Goal: Information Seeking & Learning: Learn about a topic

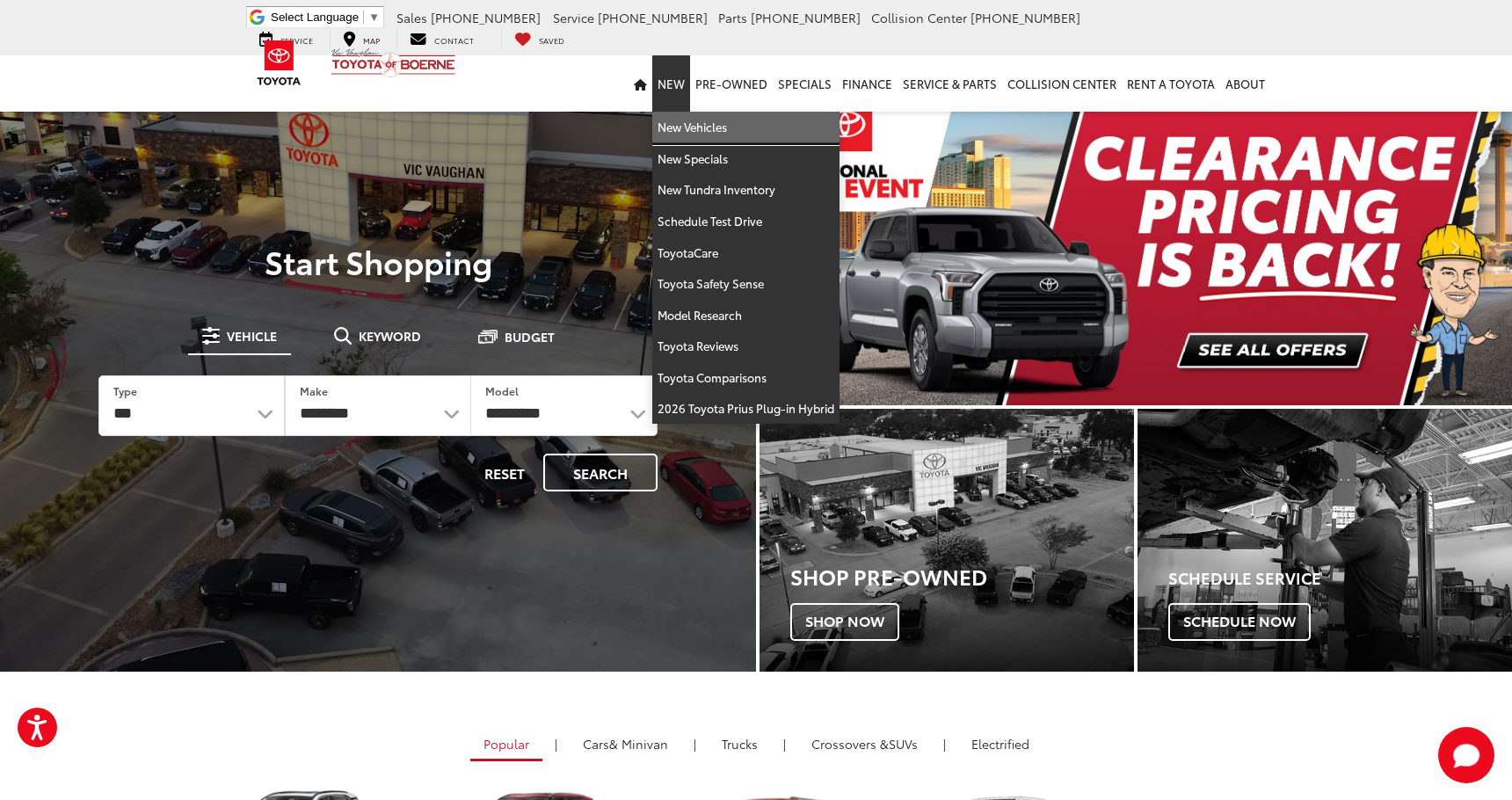
click at [685, 124] on link "New Vehicles" at bounding box center [746, 127] width 187 height 31
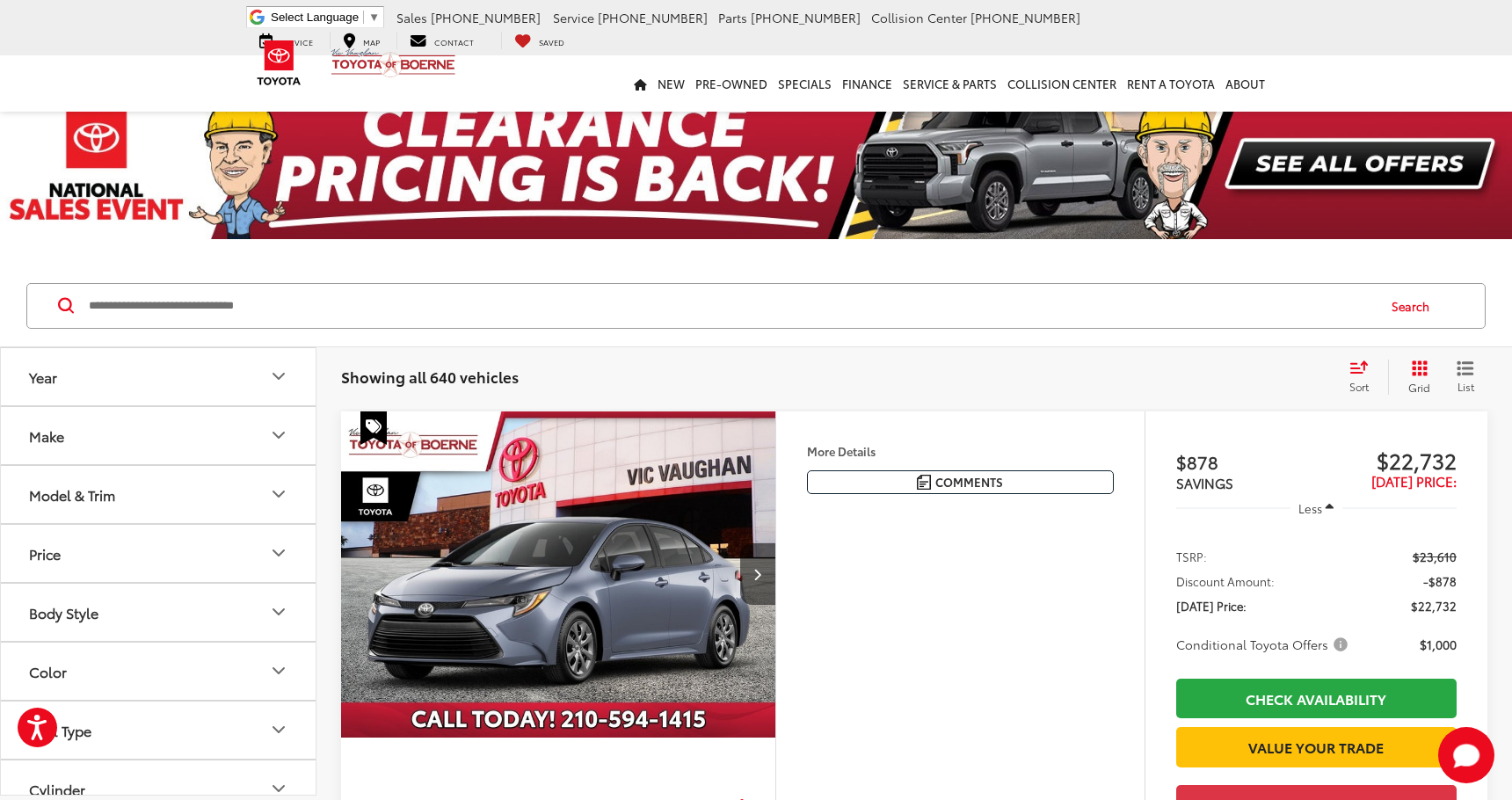
click at [162, 502] on button "Model & Trim" at bounding box center [159, 494] width 317 height 57
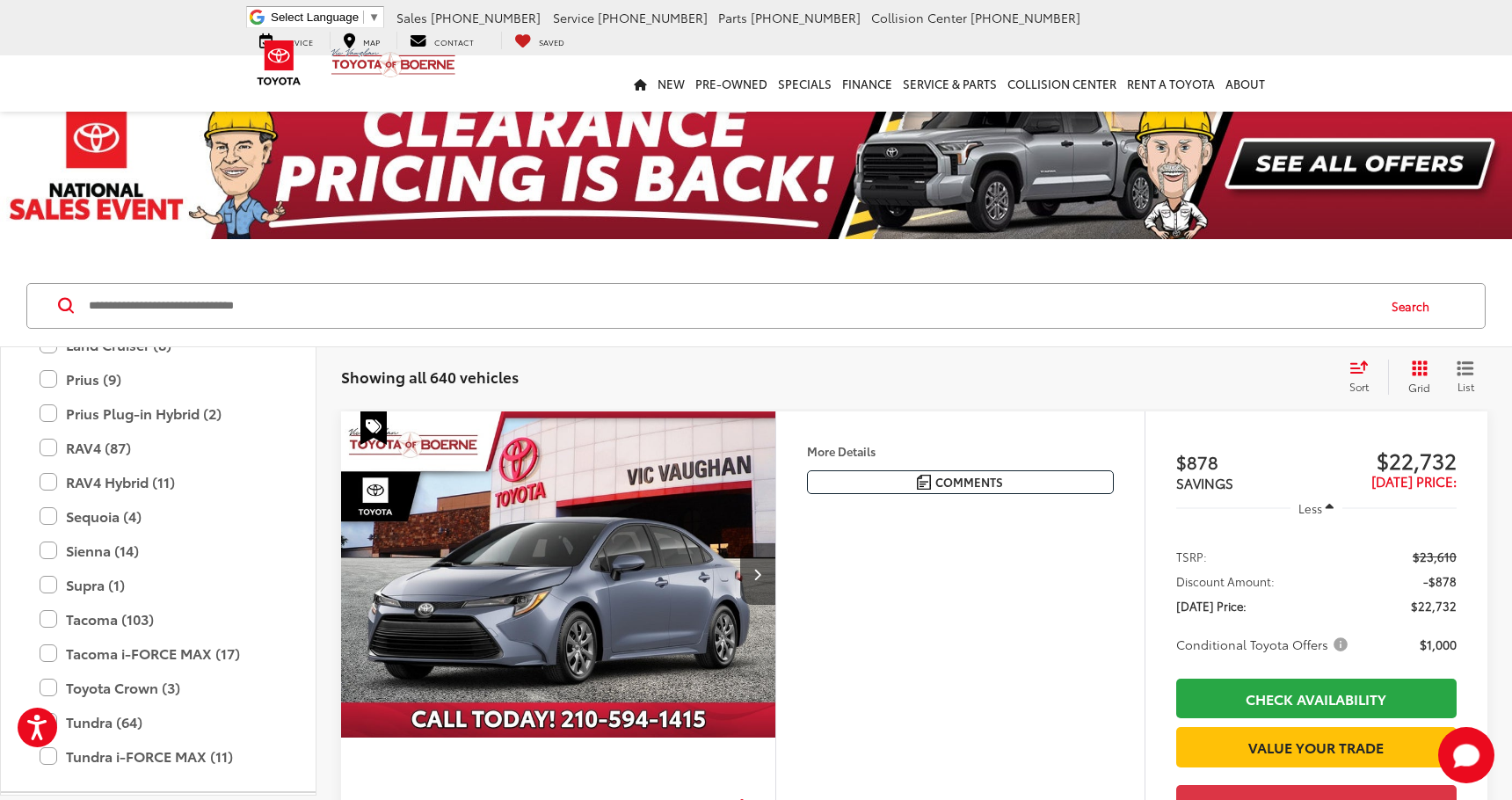
scroll to position [685, 0]
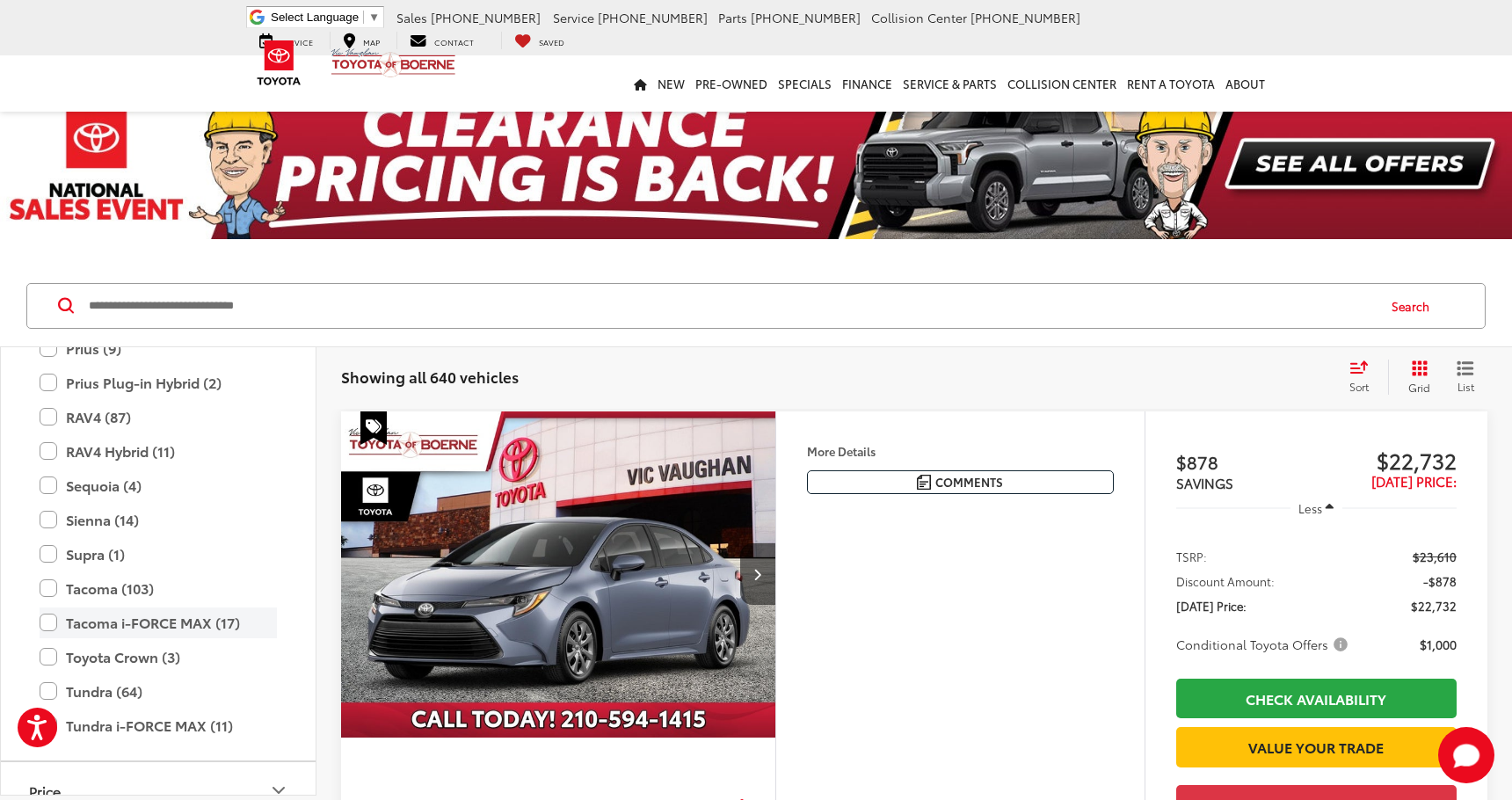
click at [50, 624] on label "Tacoma i-FORCE MAX (17)" at bounding box center [158, 623] width 238 height 31
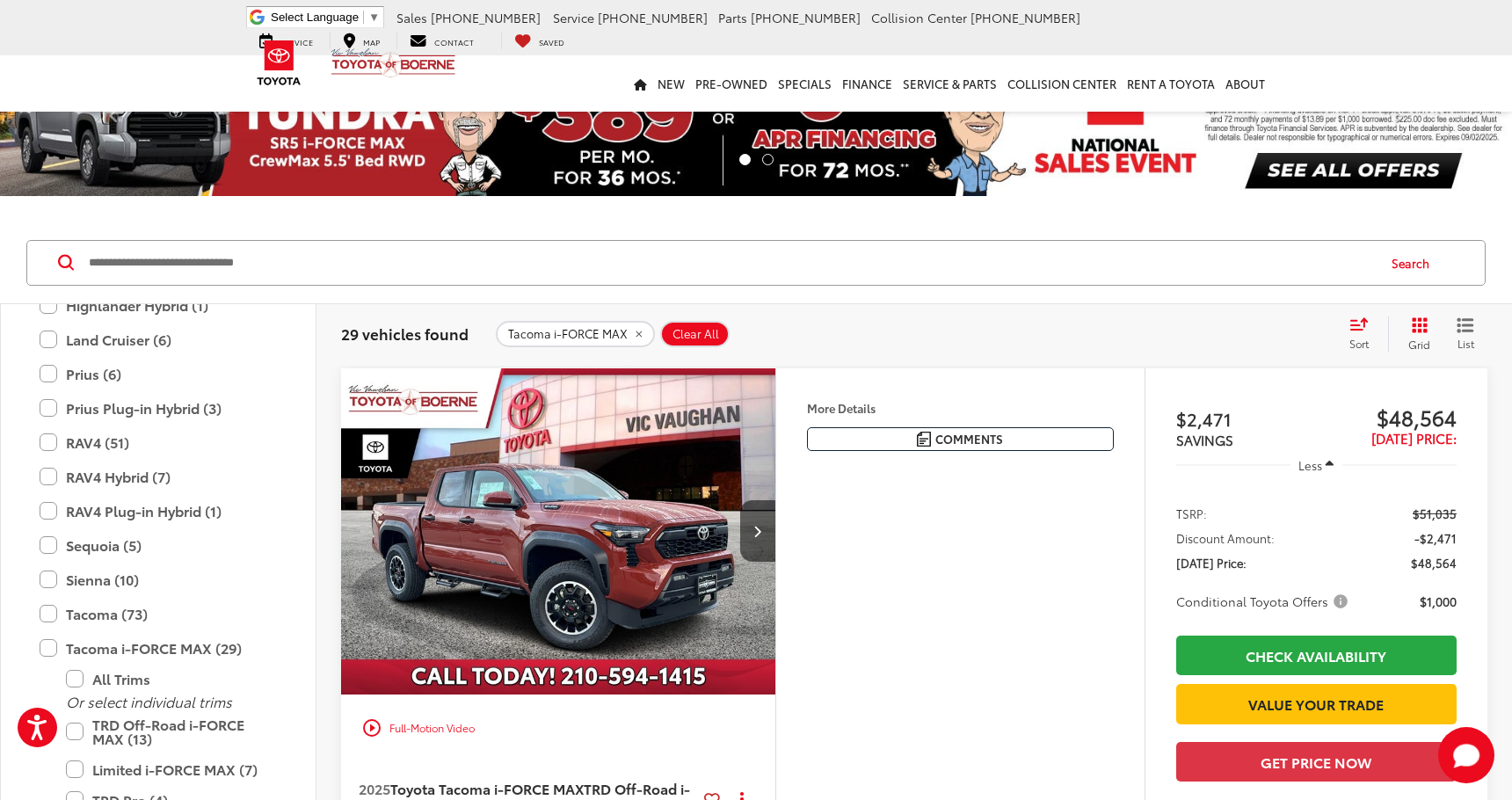
scroll to position [45, 0]
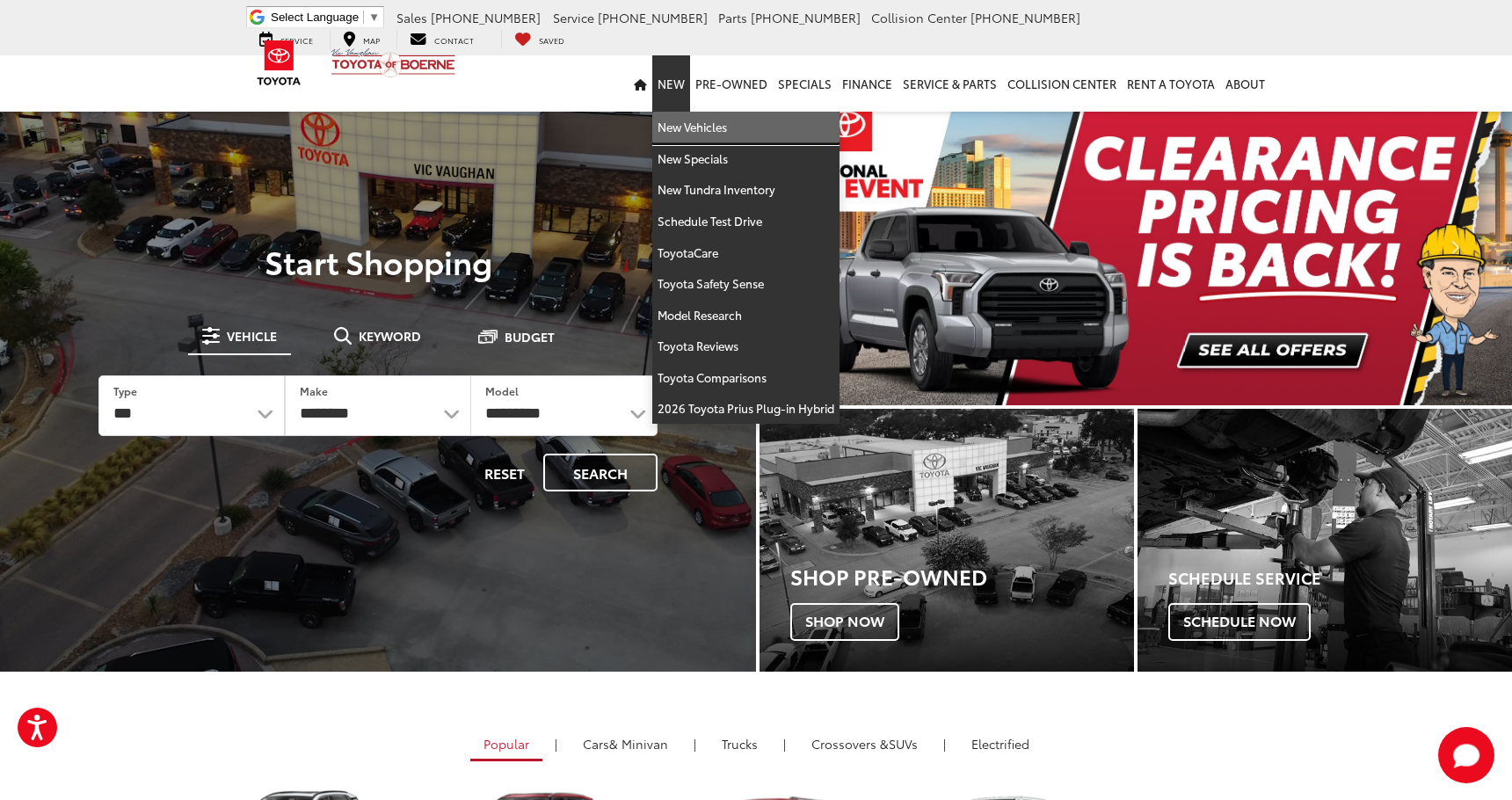
click at [686, 126] on link "New Vehicles" at bounding box center [746, 127] width 187 height 31
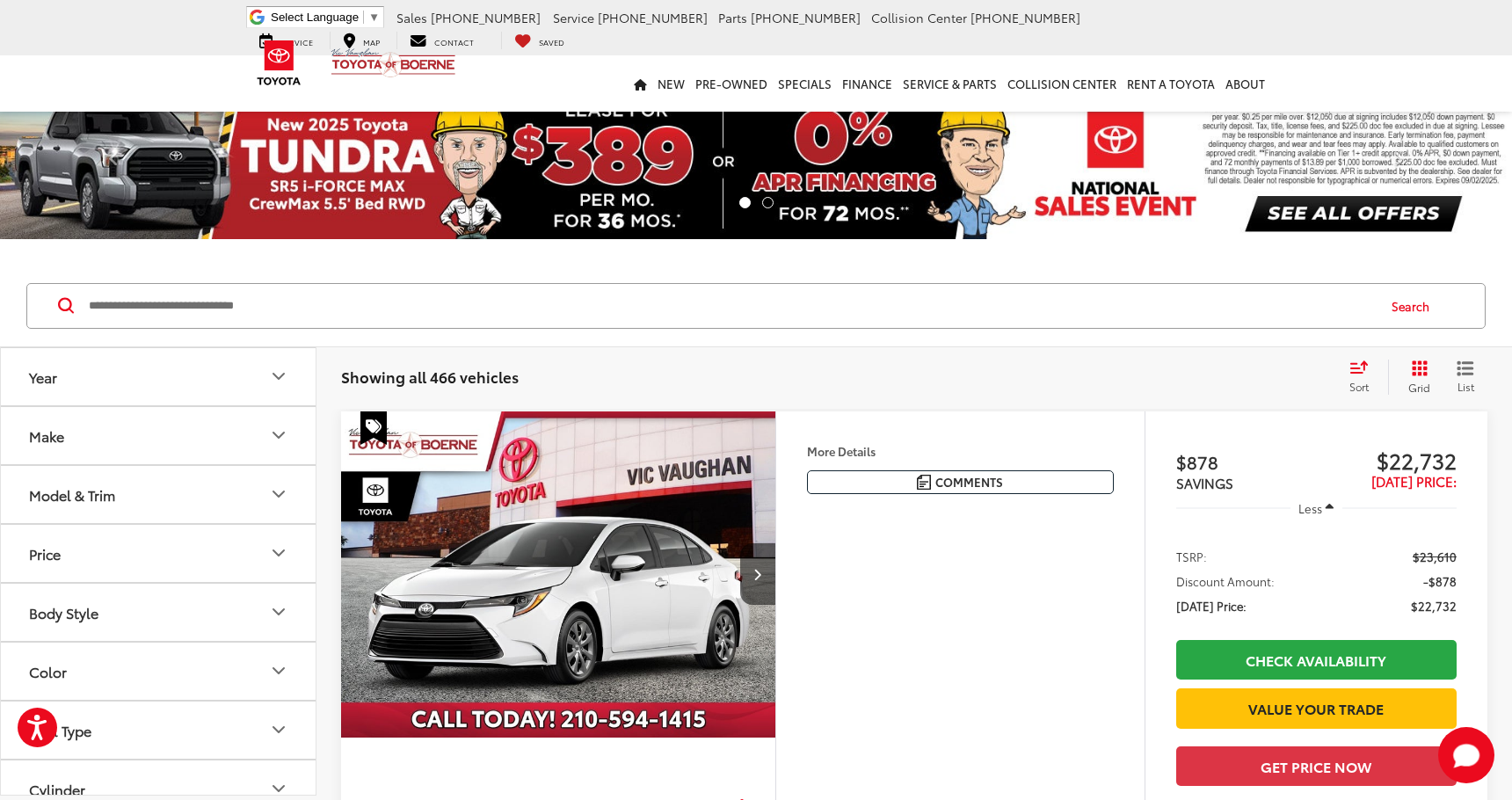
click at [237, 441] on button "Make" at bounding box center [159, 435] width 317 height 57
click at [228, 606] on button "Model & Trim" at bounding box center [159, 607] width 317 height 57
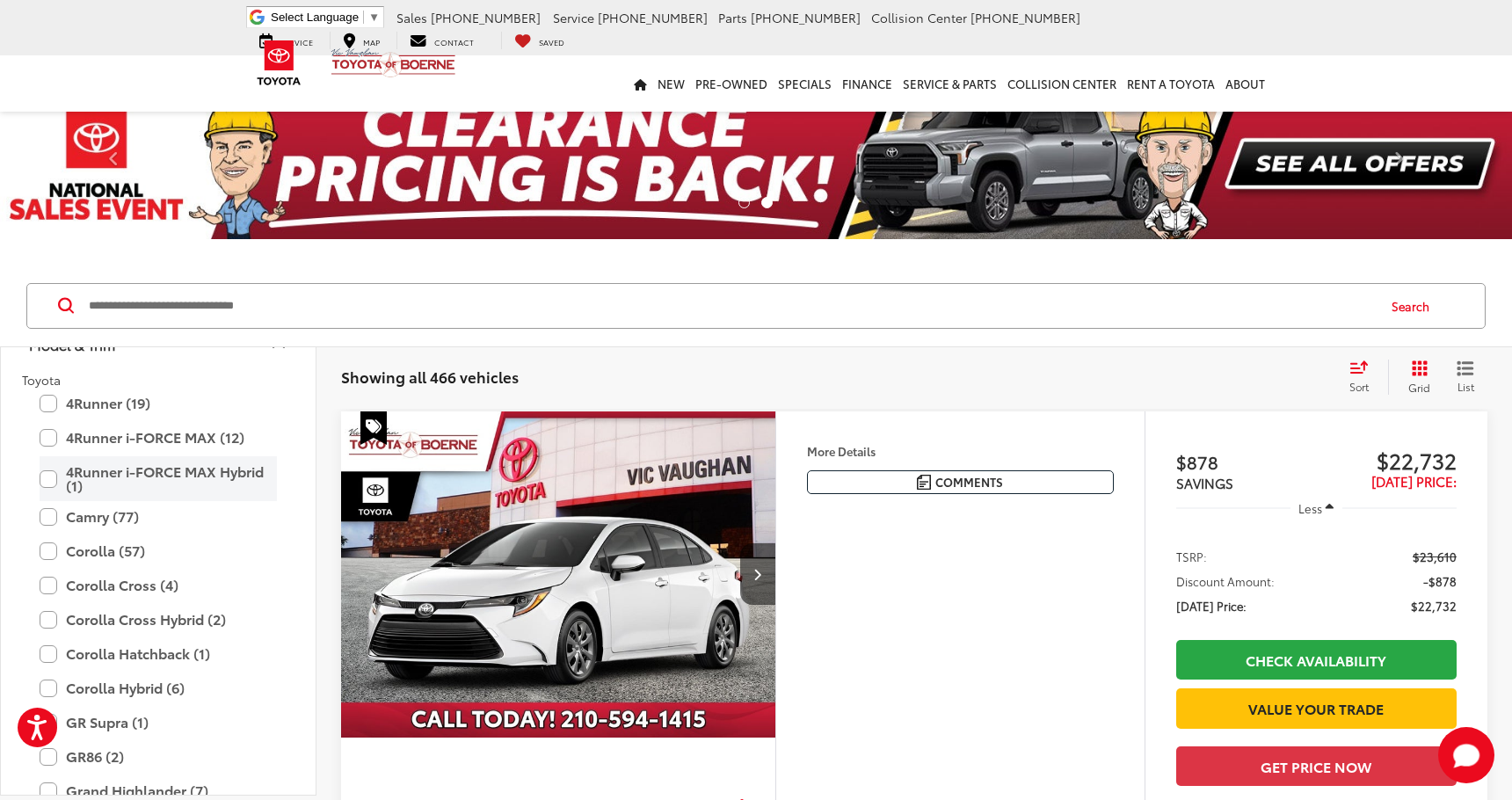
scroll to position [271, 0]
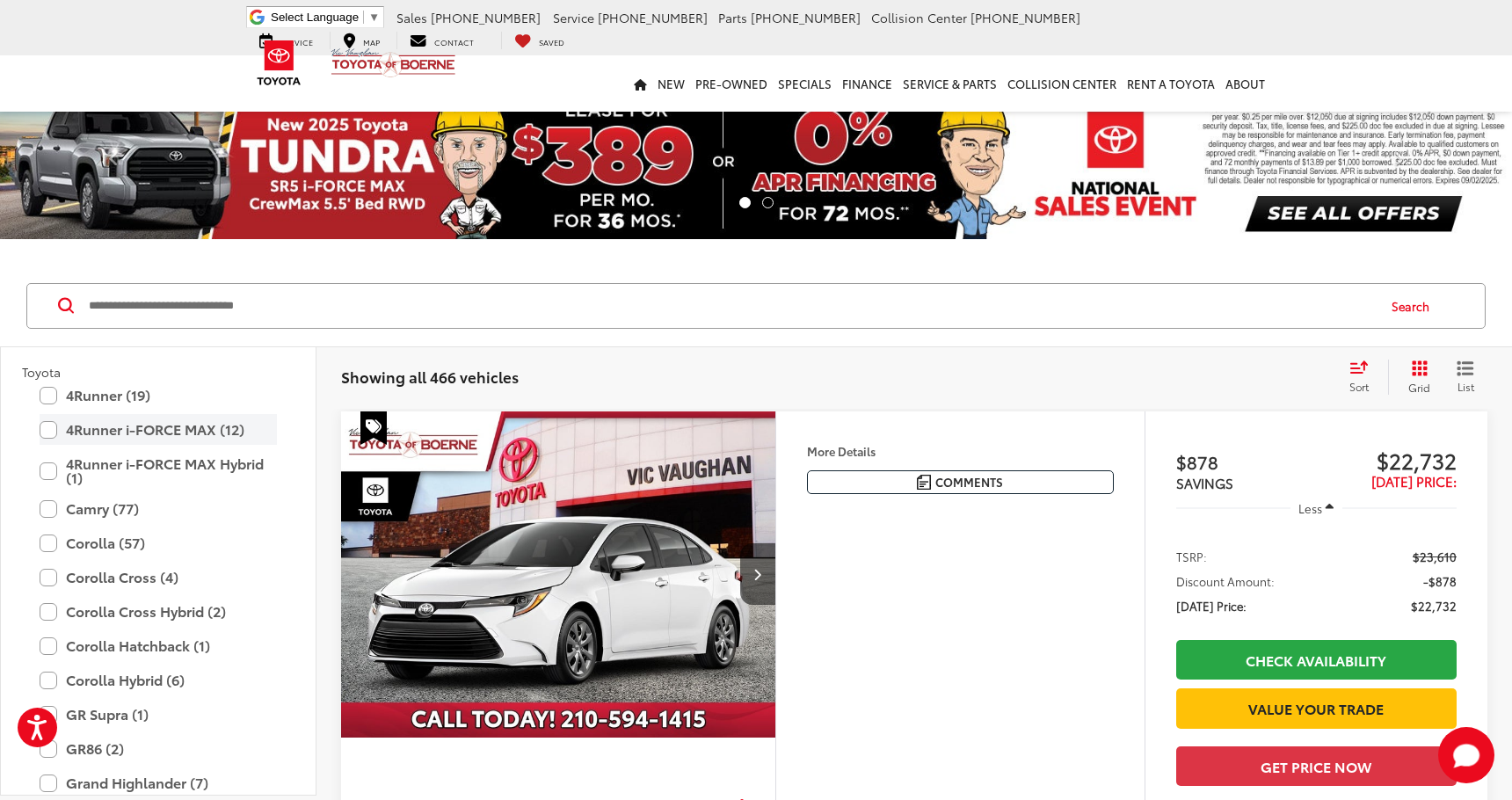
click at [48, 430] on label "4Runner i-FORCE MAX (12)" at bounding box center [158, 429] width 238 height 31
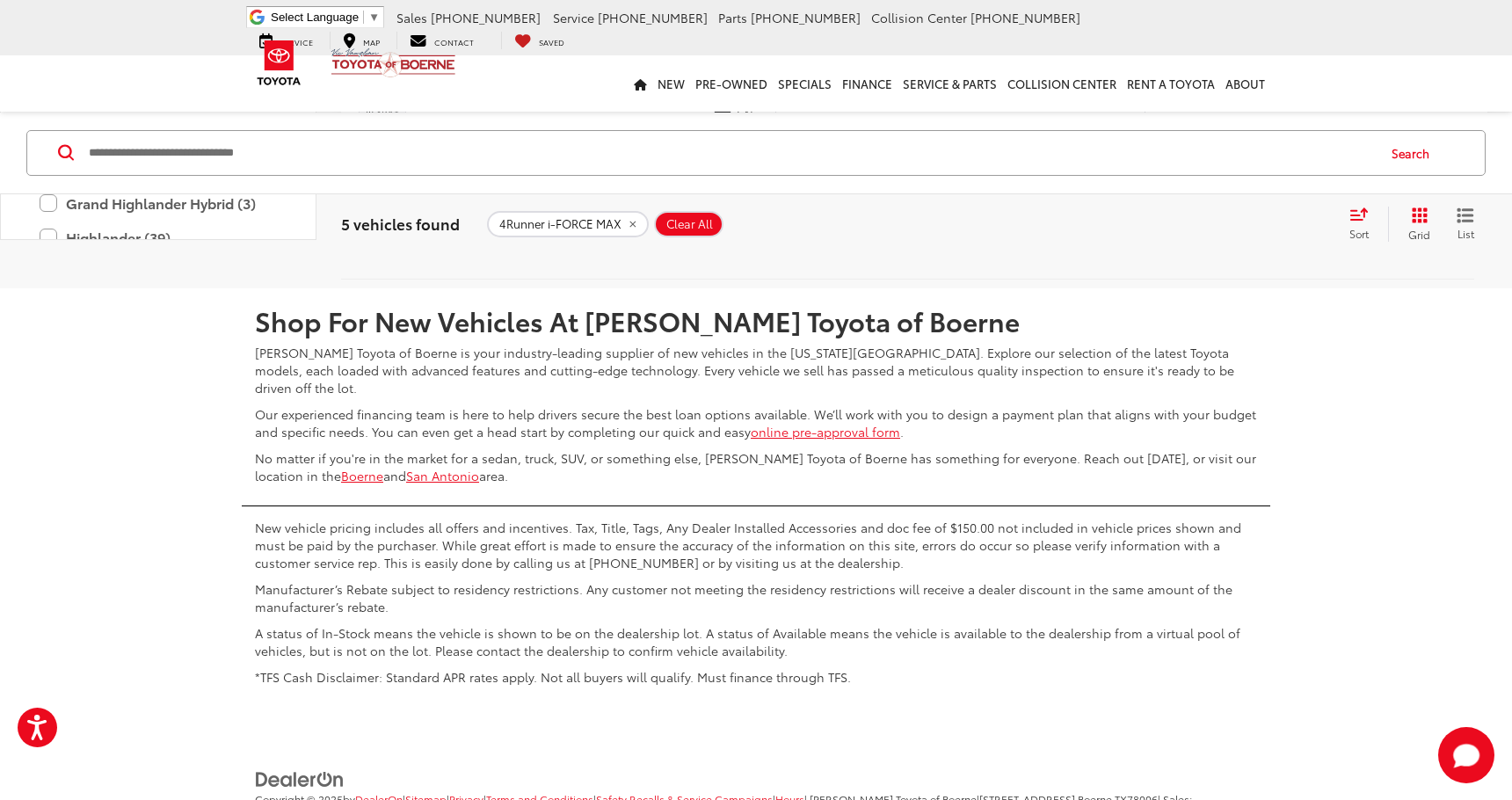
scroll to position [3492, 0]
